Goal: Find specific page/section: Find specific page/section

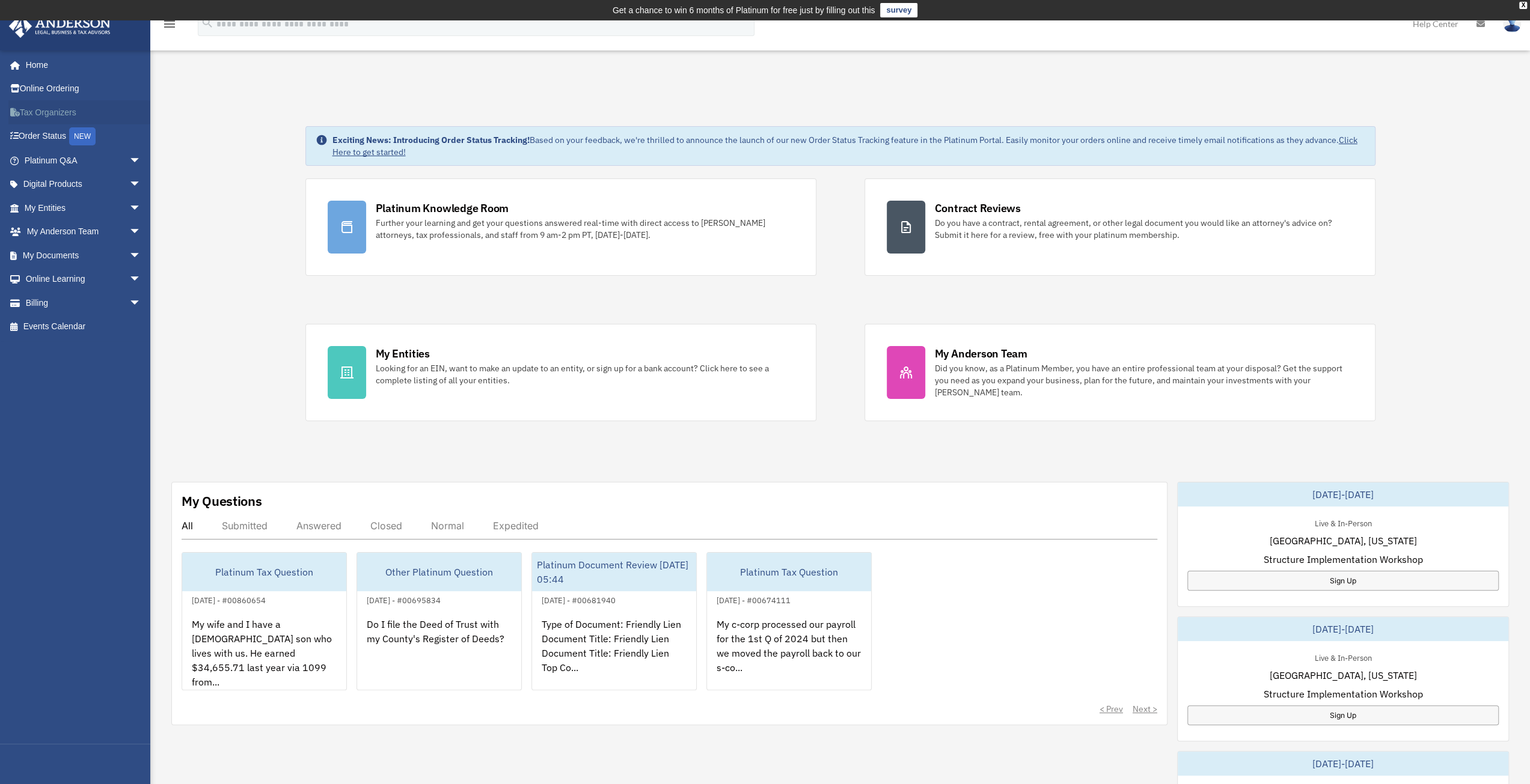
click at [37, 109] on link "Tax Organizers" at bounding box center [84, 111] width 151 height 24
click at [59, 62] on link "Home" at bounding box center [84, 64] width 151 height 24
click at [59, 110] on link "Tax Organizers" at bounding box center [84, 111] width 151 height 24
click at [51, 65] on link "Home" at bounding box center [84, 64] width 151 height 24
click at [169, 26] on icon "menu" at bounding box center [169, 24] width 14 height 14
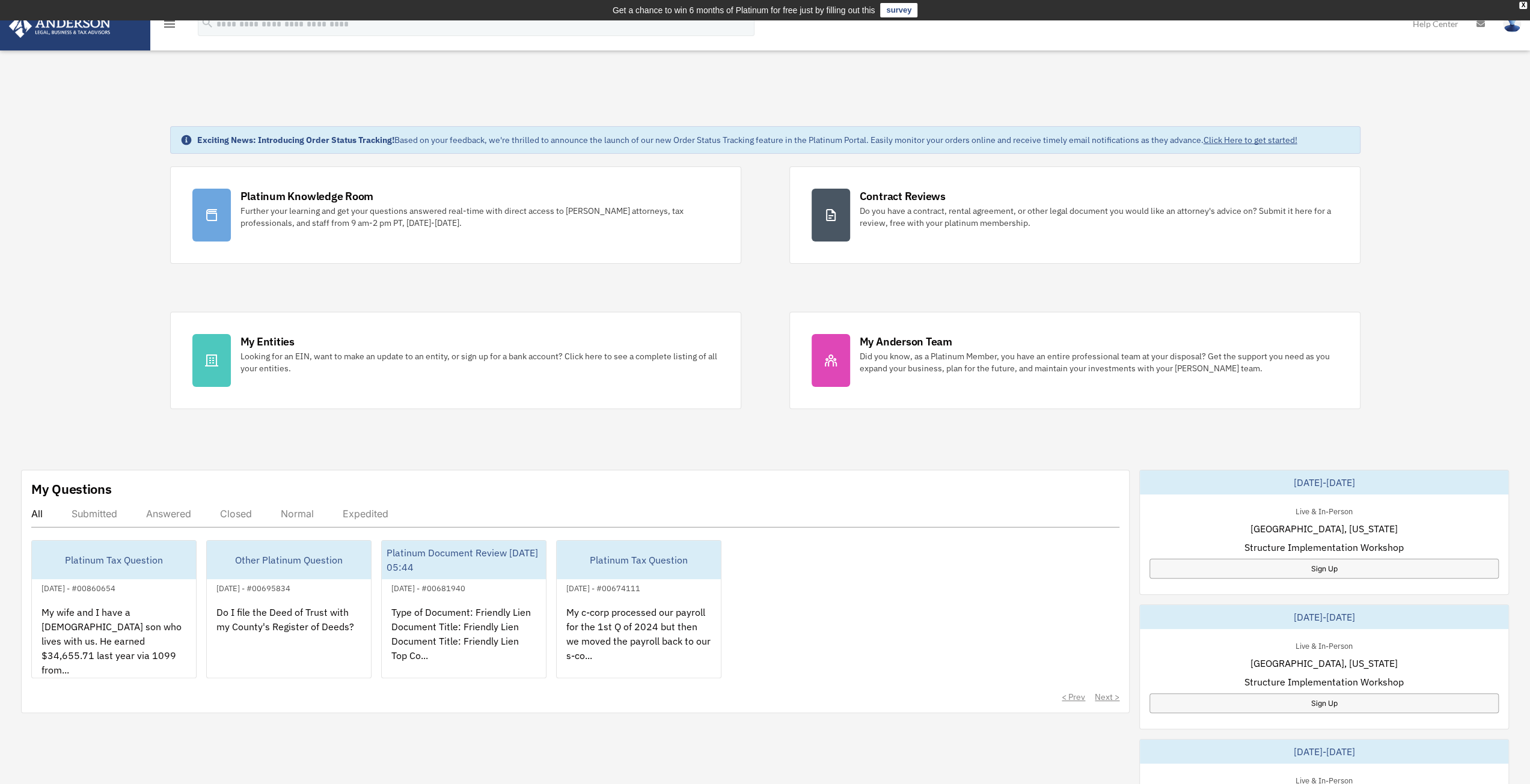
click at [169, 26] on icon "menu" at bounding box center [169, 24] width 14 height 14
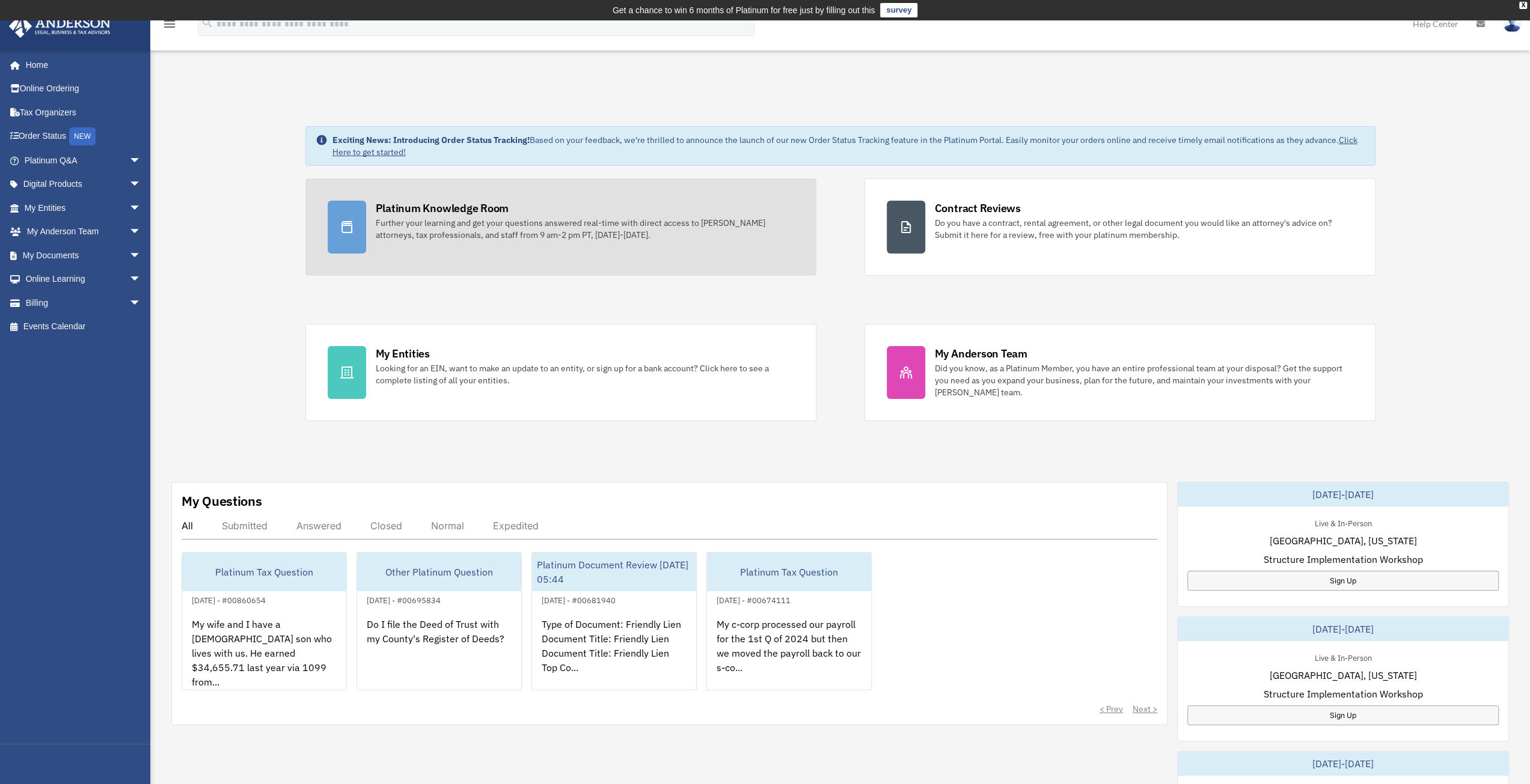
click at [523, 220] on div "Further your learning and get your questions answered real-time with direct acc…" at bounding box center [584, 228] width 418 height 24
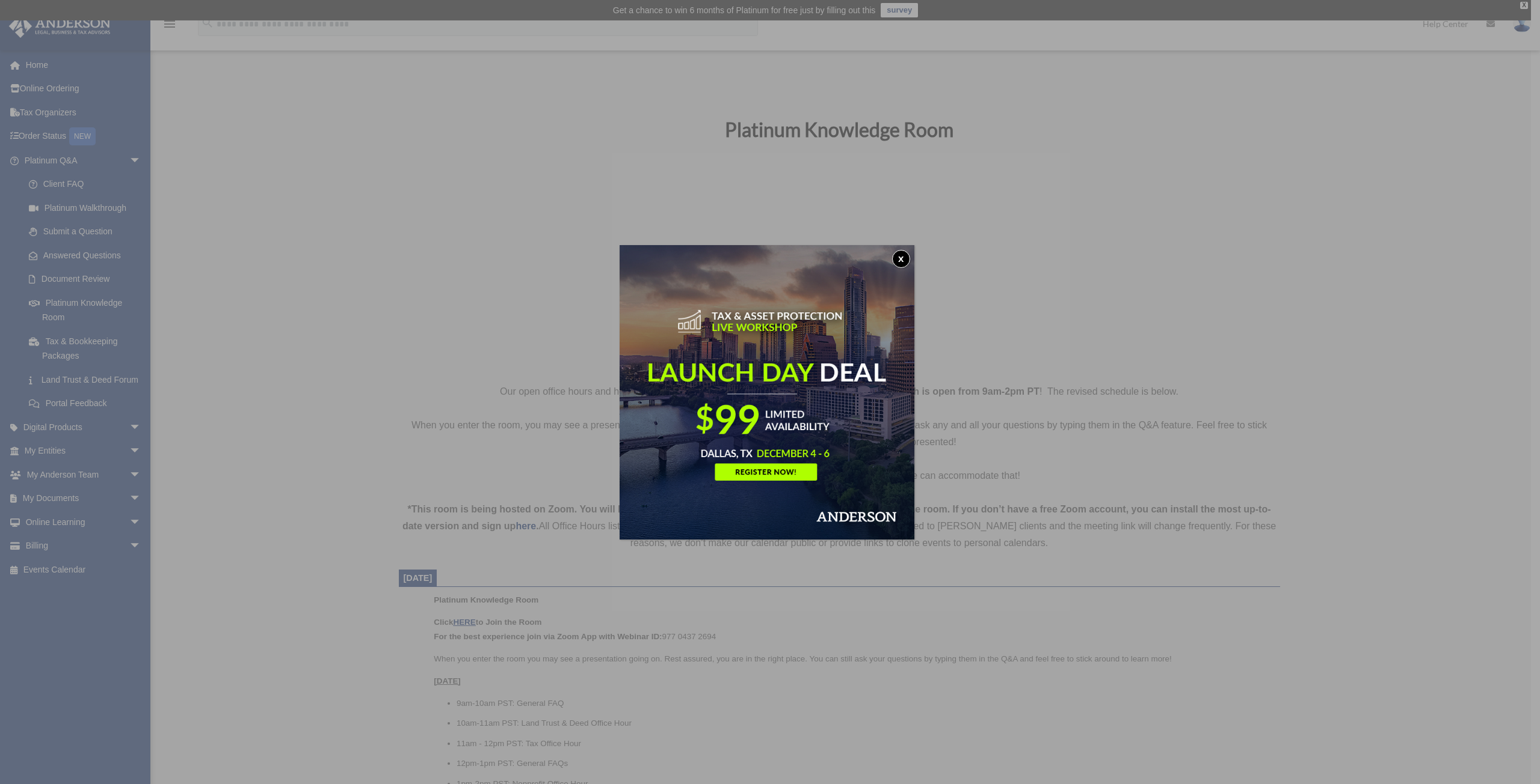
click at [901, 259] on button "x" at bounding box center [900, 259] width 18 height 18
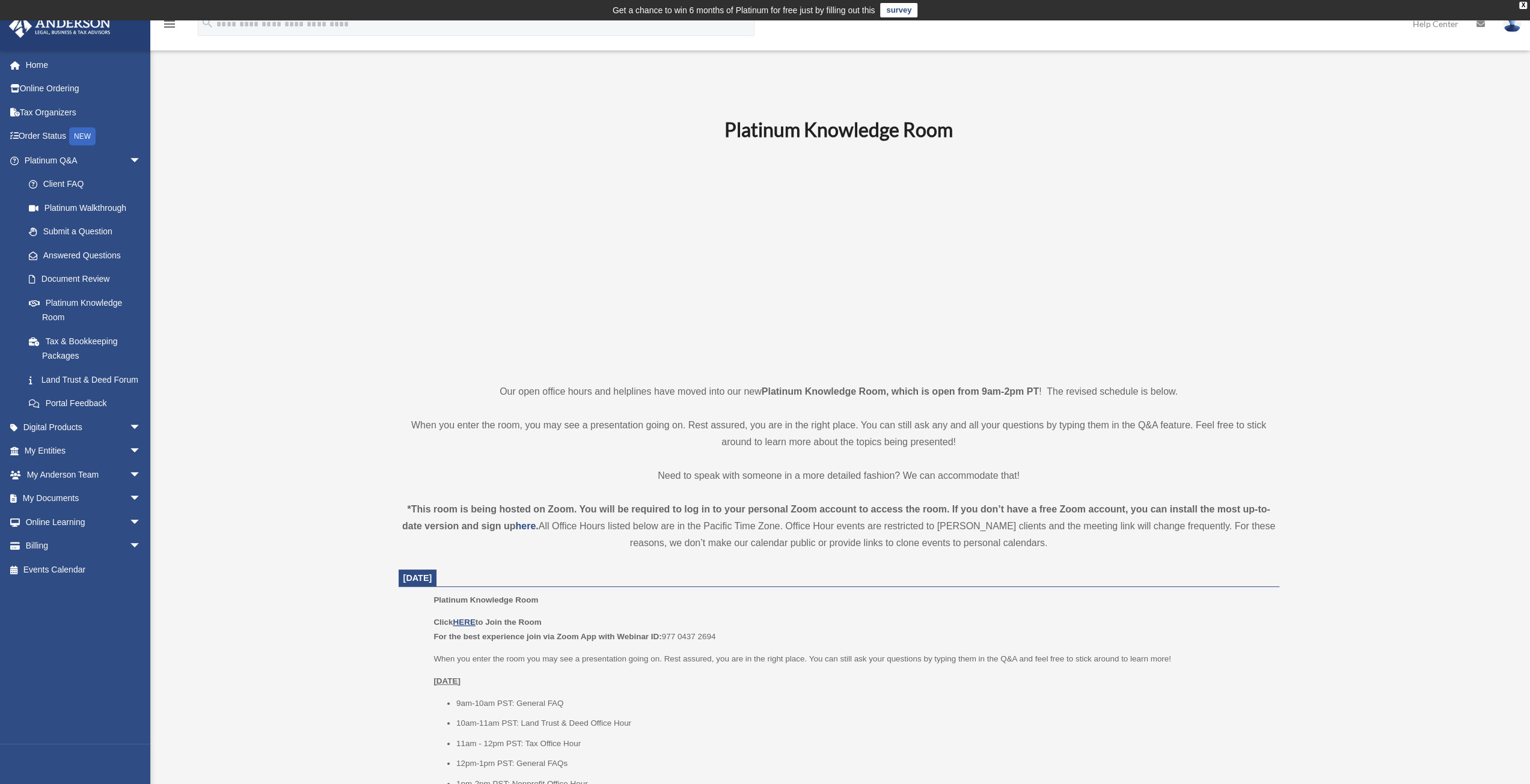
click at [64, 32] on img at bounding box center [60, 25] width 109 height 24
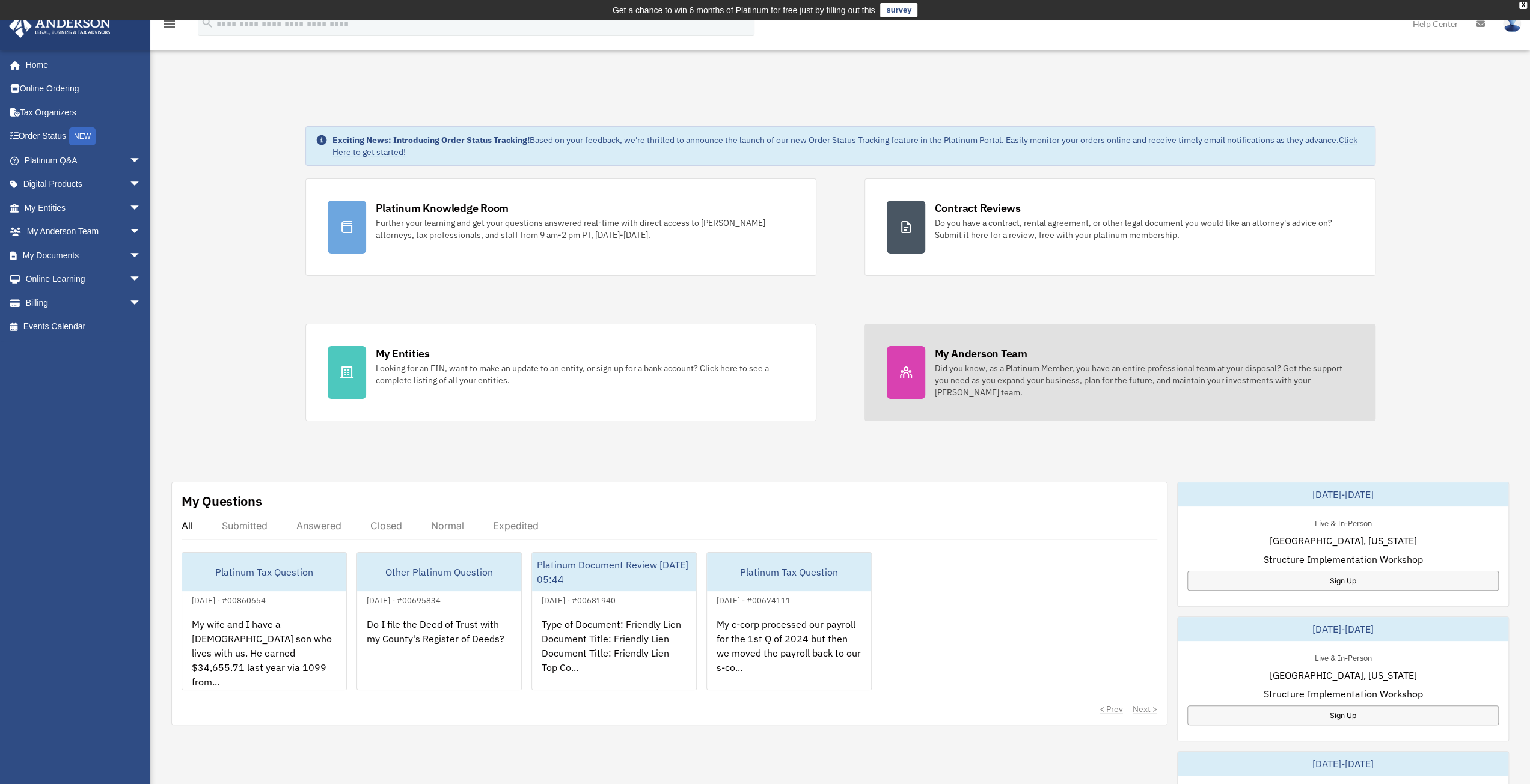
click at [986, 367] on div "Did you know, as a Platinum Member, you have an entire professional team at you…" at bounding box center [1144, 380] width 418 height 36
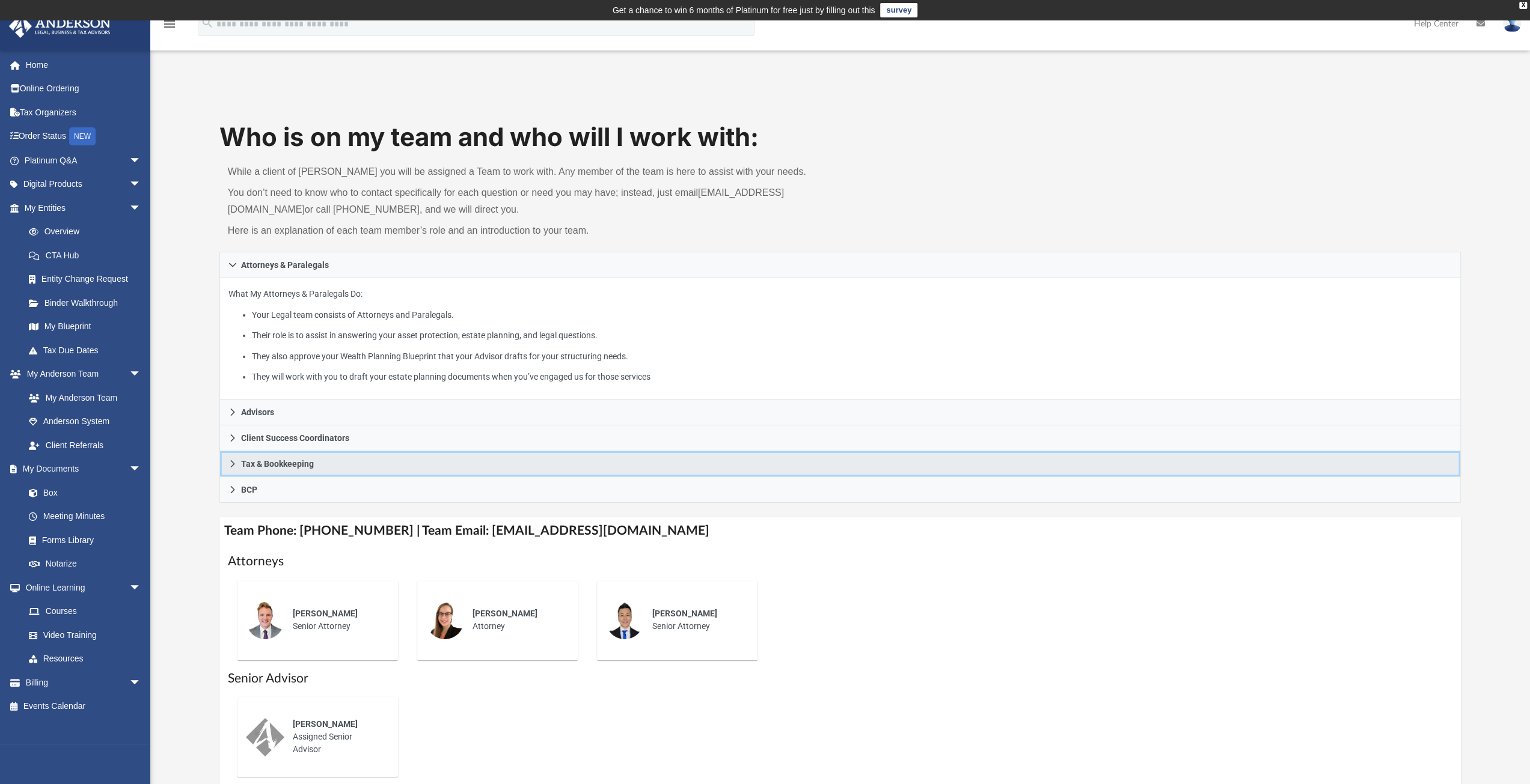
click at [234, 460] on icon at bounding box center [232, 464] width 9 height 9
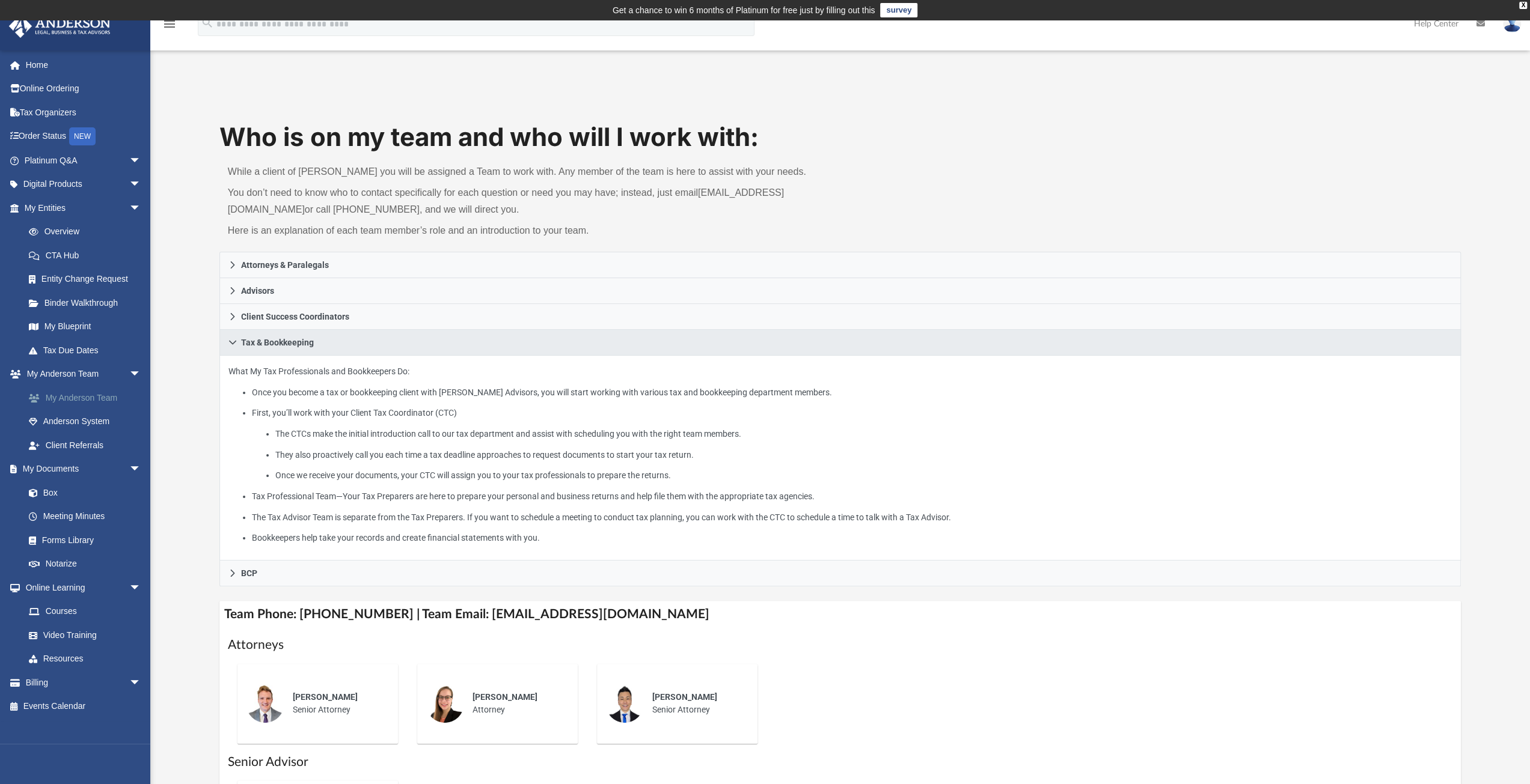
click at [90, 398] on link "My Anderson Team" at bounding box center [88, 397] width 142 height 24
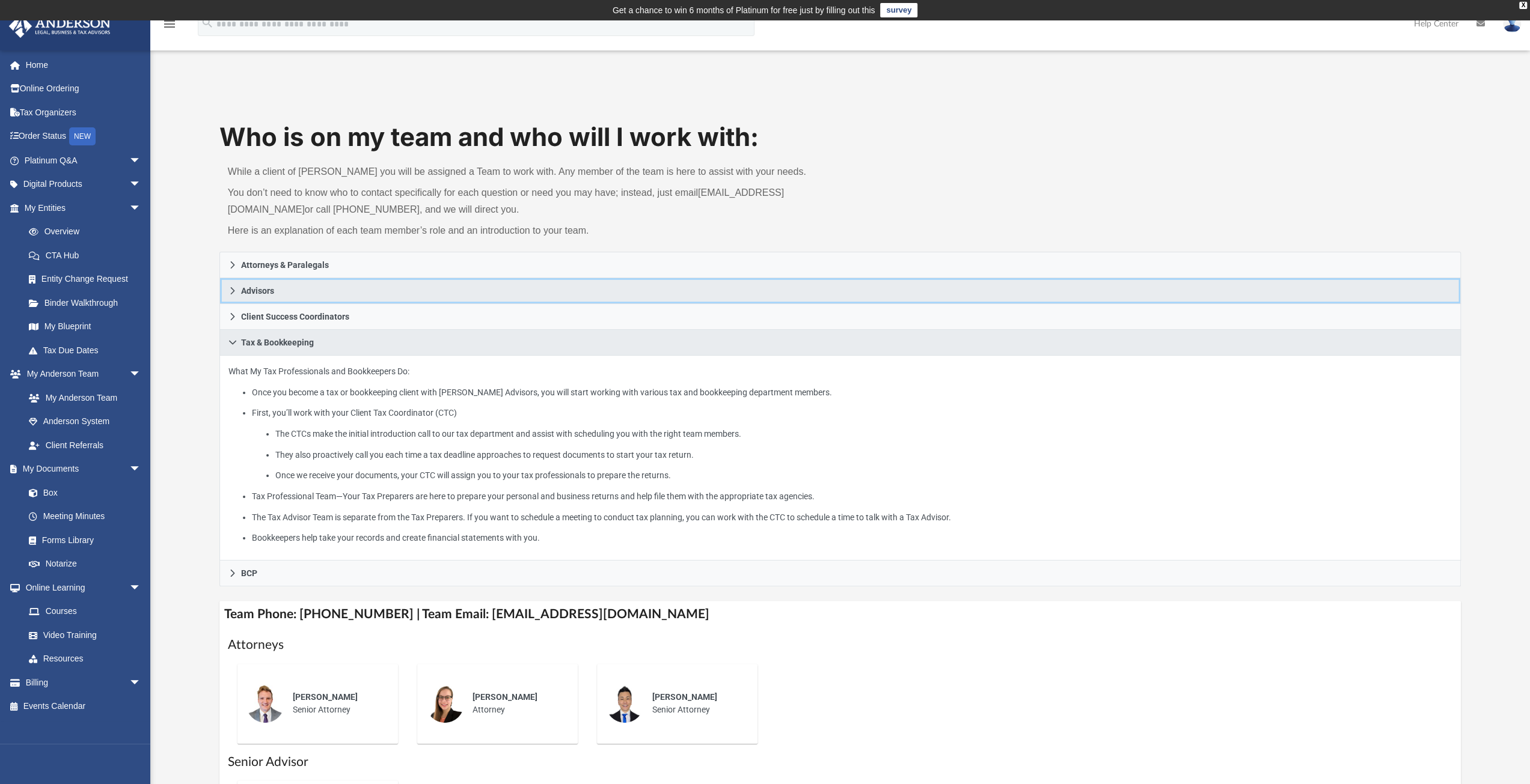
click at [231, 283] on link "Advisors" at bounding box center [840, 290] width 1242 height 25
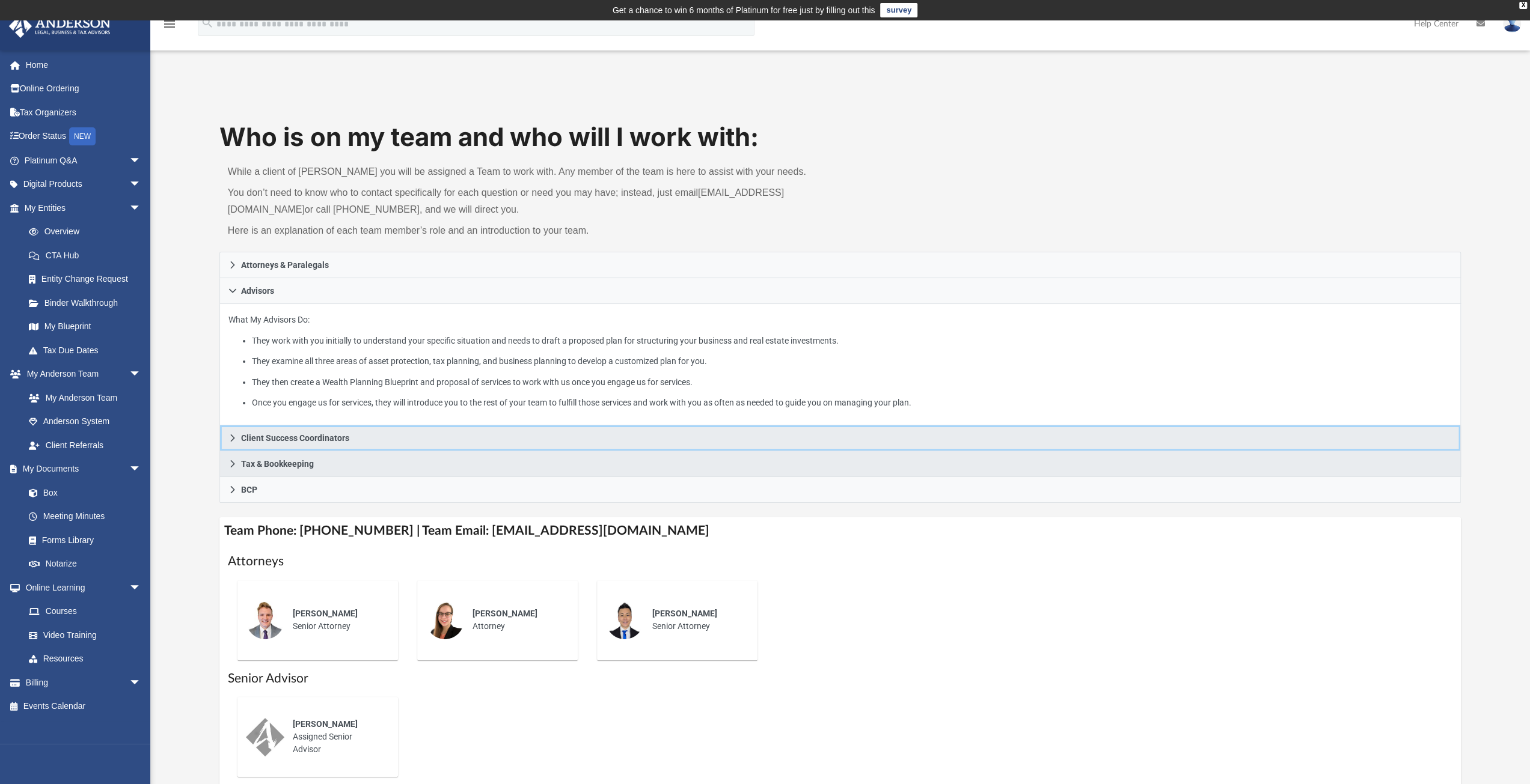
click at [231, 438] on icon at bounding box center [232, 438] width 9 height 9
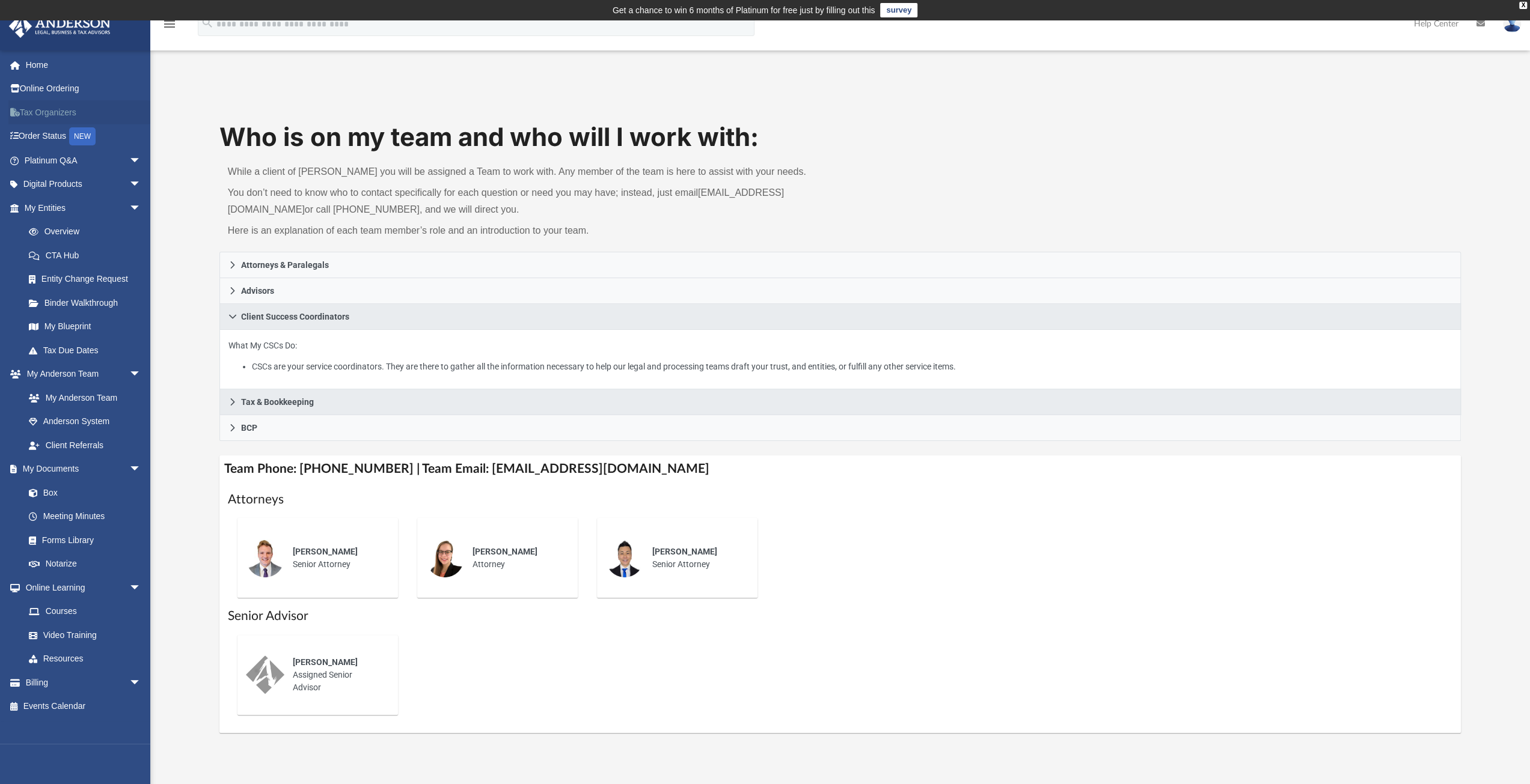
click at [72, 109] on link "Tax Organizers" at bounding box center [84, 111] width 151 height 24
